Goal: Use online tool/utility: Utilize a website feature to perform a specific function

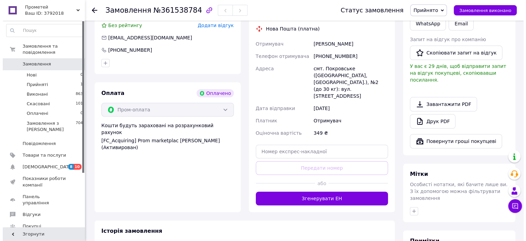
scroll to position [205, 0]
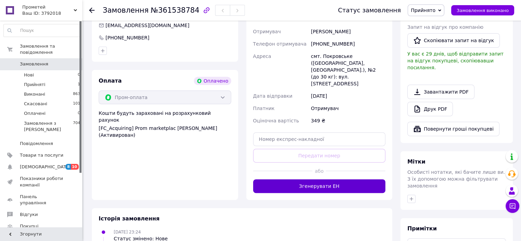
click at [306, 179] on button "Згенерувати ЕН" at bounding box center [319, 186] width 132 height 14
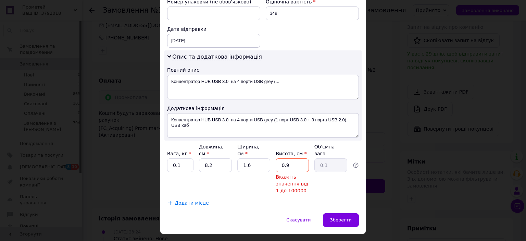
scroll to position [310, 0]
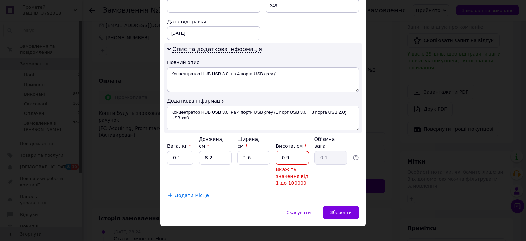
drag, startPoint x: 288, startPoint y: 149, endPoint x: 280, endPoint y: 149, distance: 7.9
click at [280, 151] on input "0.9" at bounding box center [292, 158] width 33 height 14
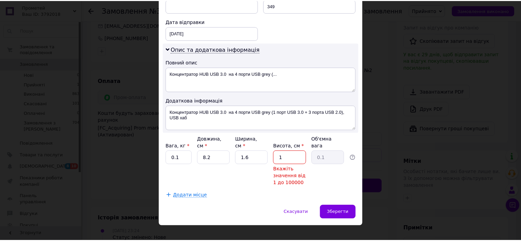
scroll to position [288, 0]
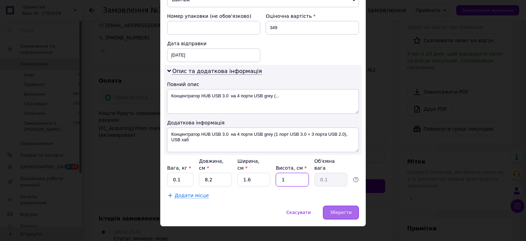
type input "1"
click at [338, 210] on span "Зберегти" at bounding box center [341, 212] width 22 height 5
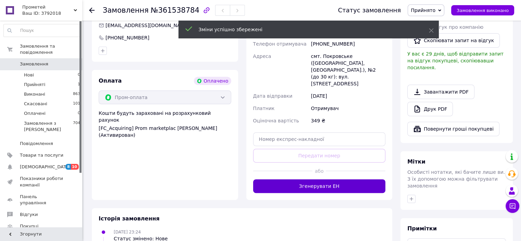
click at [318, 179] on button "Згенерувати ЕН" at bounding box center [319, 186] width 132 height 14
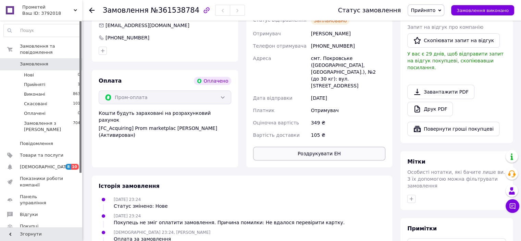
click at [315, 149] on button "Роздрукувати ЕН" at bounding box center [319, 154] width 132 height 14
click at [90, 12] on icon at bounding box center [91, 10] width 5 height 5
